Goal: Information Seeking & Learning: Find specific fact

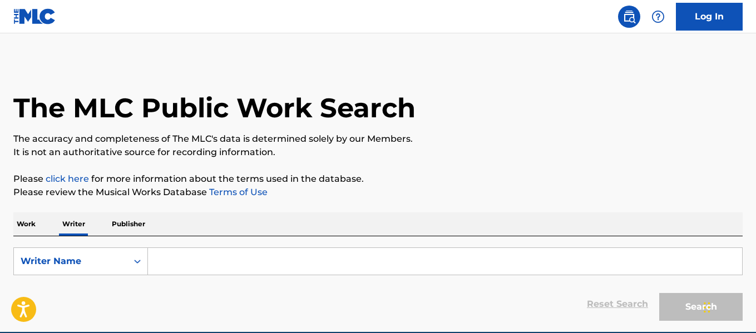
scroll to position [52, 0]
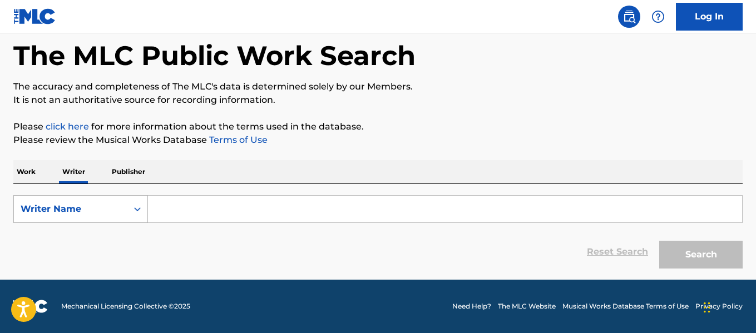
click at [122, 219] on div "Writer Name" at bounding box center [70, 209] width 113 height 21
click at [174, 206] on input "Search Form" at bounding box center [445, 209] width 594 height 27
paste input "The goal of the Radar initiative is to identify songwriters who may own the cop…"
type input "The goal of the Radar initiative is to identify songwriters who may own the cop…"
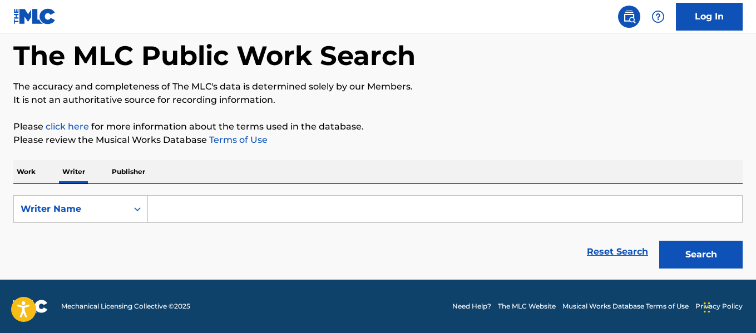
scroll to position [0, 0]
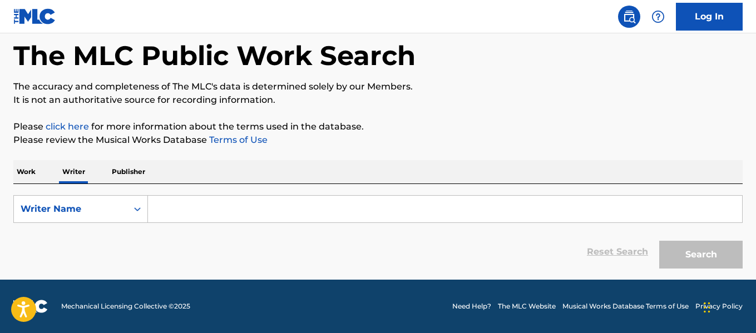
paste input "[PERSON_NAME] [PERSON_NAME]"
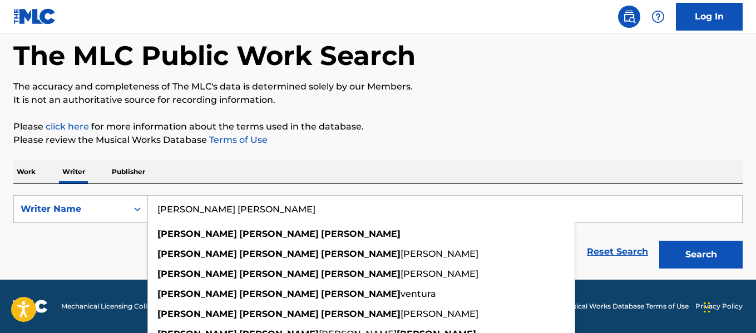
type input "[PERSON_NAME] [PERSON_NAME]"
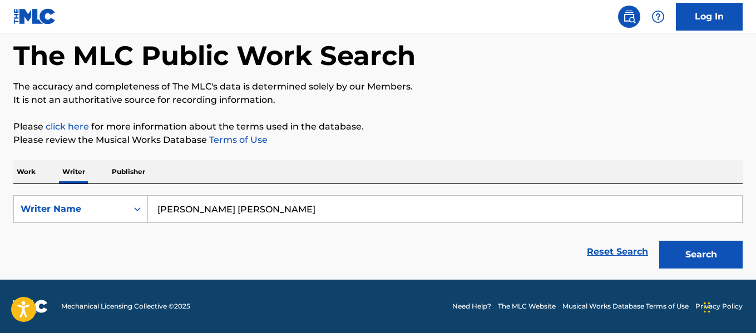
click at [658, 258] on div "Search" at bounding box center [698, 252] width 89 height 44
click at [664, 258] on button "Search" at bounding box center [700, 255] width 83 height 28
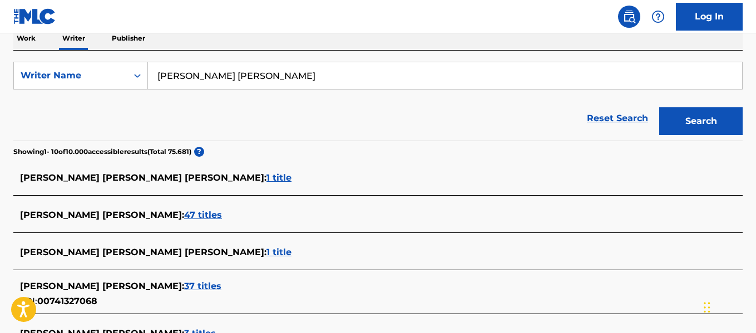
scroll to position [186, 0]
click at [181, 73] on input "[PERSON_NAME] [PERSON_NAME]" at bounding box center [445, 75] width 594 height 27
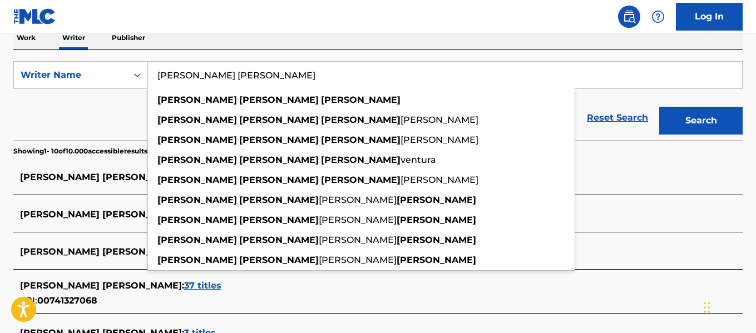
click at [181, 73] on input "[PERSON_NAME] [PERSON_NAME]" at bounding box center [445, 75] width 594 height 27
click at [219, 73] on input "[PERSON_NAME] [PERSON_NAME]" at bounding box center [445, 75] width 594 height 27
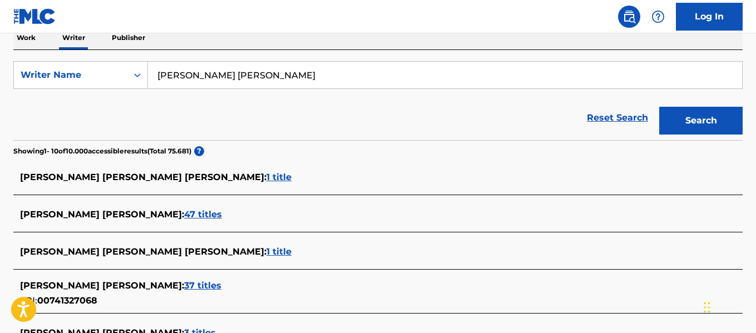
scroll to position [477, 0]
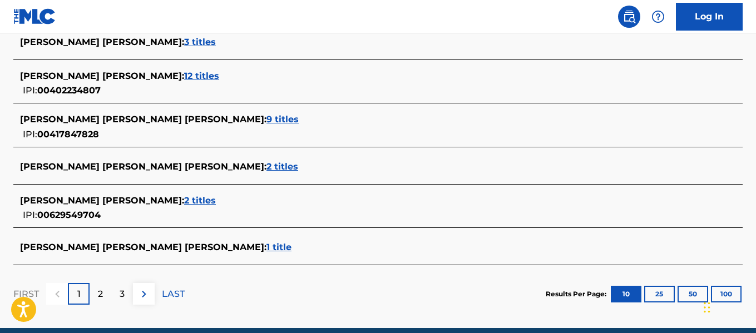
click at [696, 293] on button "50" at bounding box center [693, 294] width 31 height 17
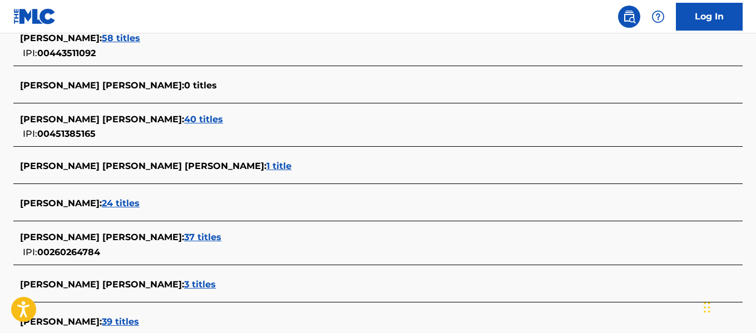
scroll to position [552, 0]
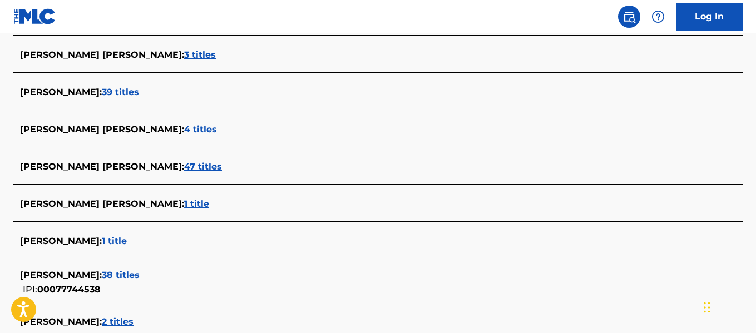
click at [184, 166] on span "47 titles" at bounding box center [203, 166] width 38 height 11
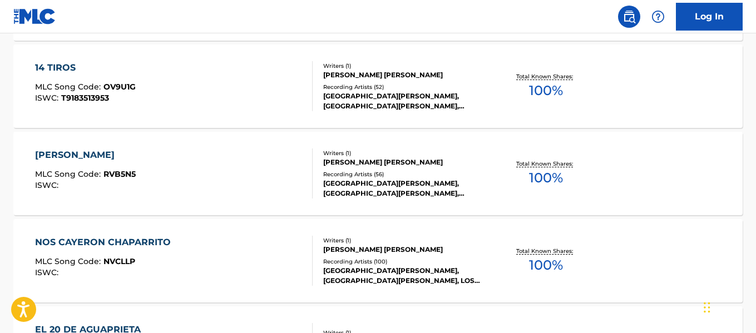
scroll to position [1028, 0]
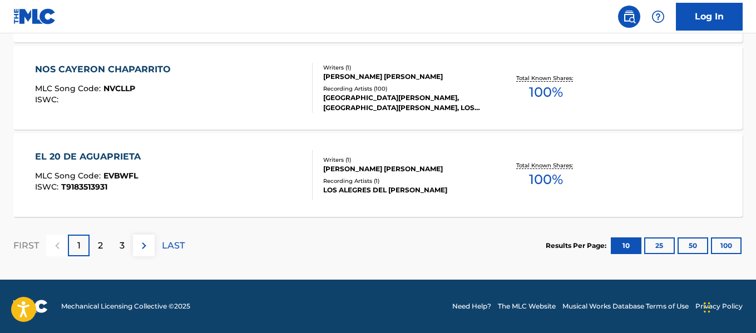
click at [726, 251] on button "100" at bounding box center [726, 246] width 31 height 17
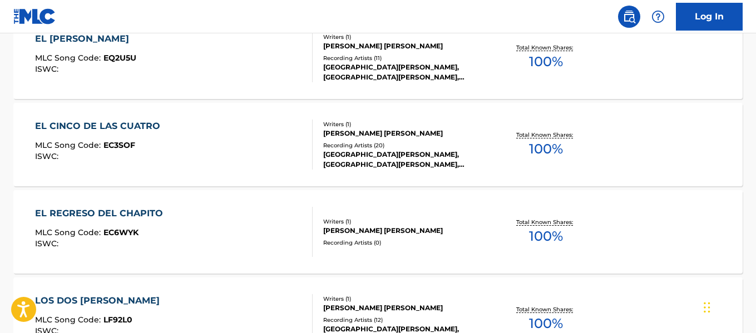
scroll to position [362, 0]
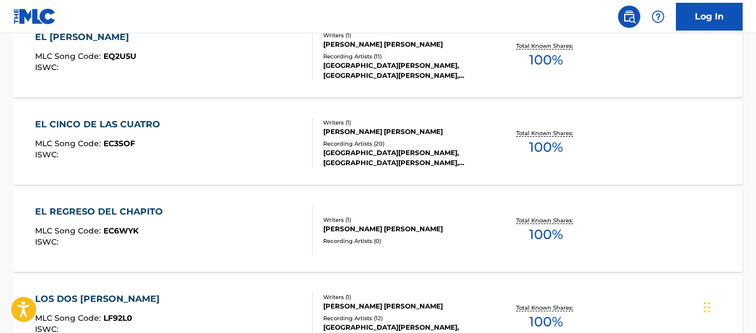
click at [538, 150] on span "100 %" at bounding box center [546, 147] width 34 height 20
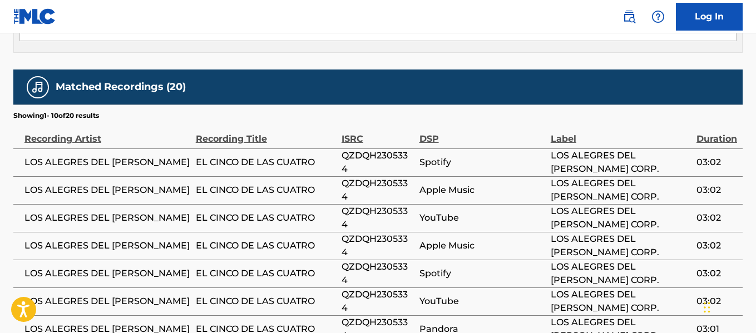
scroll to position [661, 0]
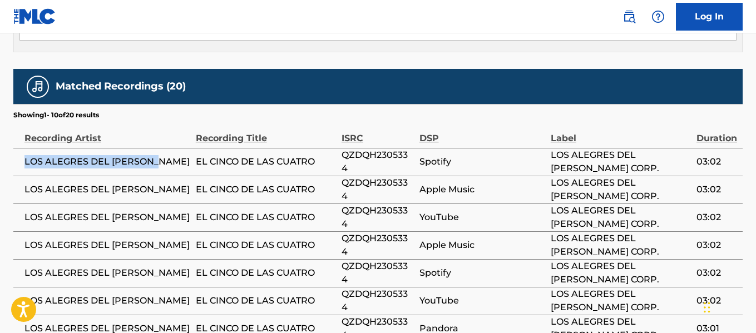
drag, startPoint x: 24, startPoint y: 135, endPoint x: 164, endPoint y: 144, distance: 139.3
click at [164, 155] on span "LOS ALEGRES DEL [PERSON_NAME]" at bounding box center [107, 161] width 166 height 13
copy span "LOS ALEGRES DEL [PERSON_NAME]"
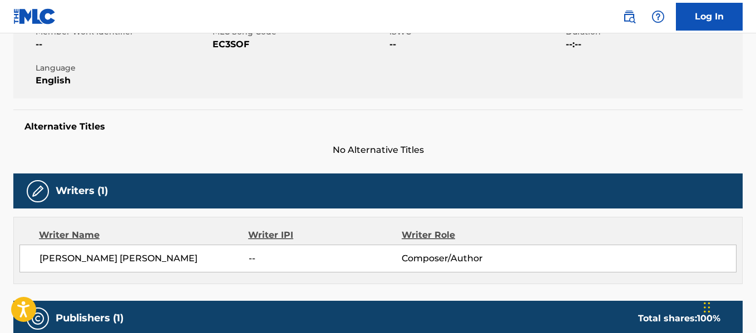
scroll to position [0, 0]
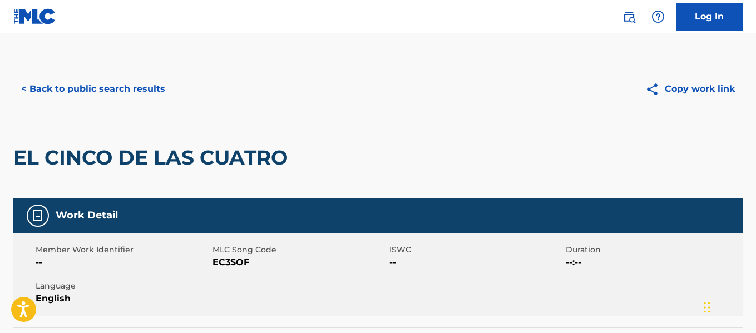
click at [34, 92] on button "< Back to public search results" at bounding box center [93, 89] width 160 height 28
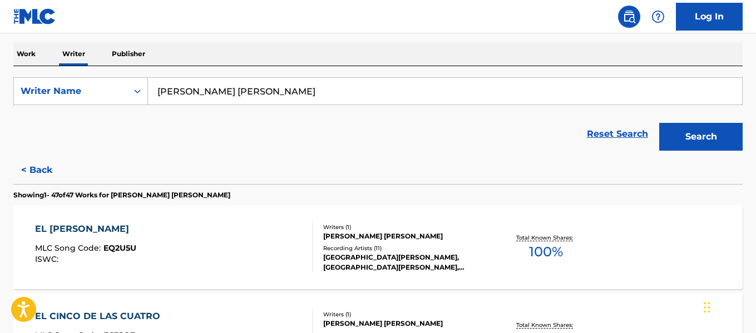
scroll to position [168, 0]
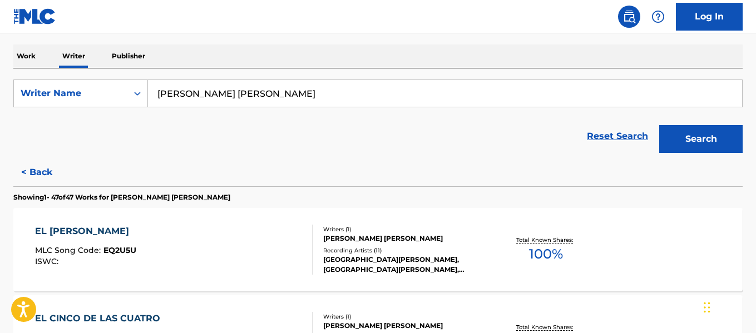
click at [284, 95] on input "[PERSON_NAME] [PERSON_NAME]" at bounding box center [445, 93] width 594 height 27
click at [674, 135] on button "Search" at bounding box center [700, 139] width 83 height 28
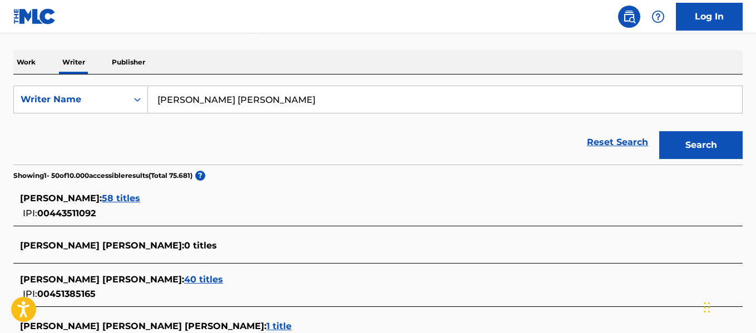
scroll to position [154, 0]
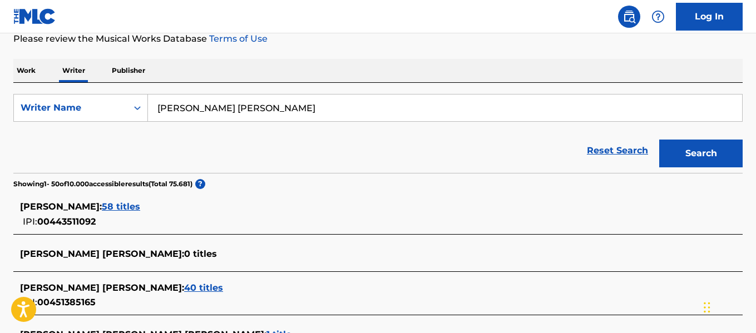
click at [264, 108] on input "[PERSON_NAME] [PERSON_NAME]" at bounding box center [445, 108] width 594 height 27
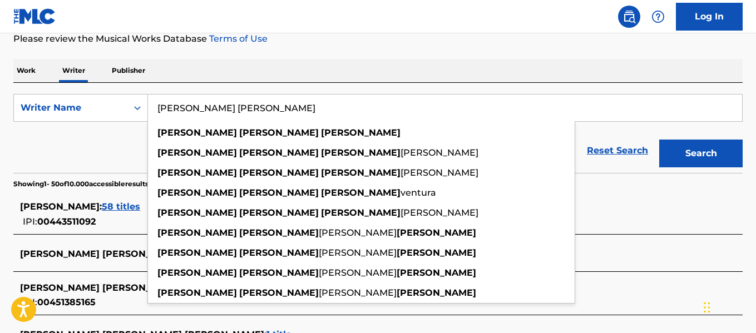
click at [264, 108] on input "[PERSON_NAME] [PERSON_NAME]" at bounding box center [445, 108] width 594 height 27
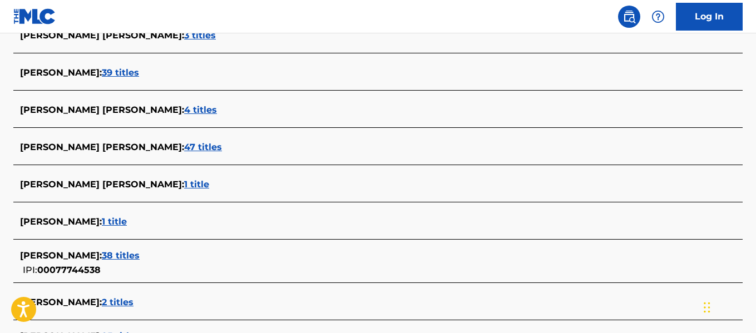
scroll to position [572, 0]
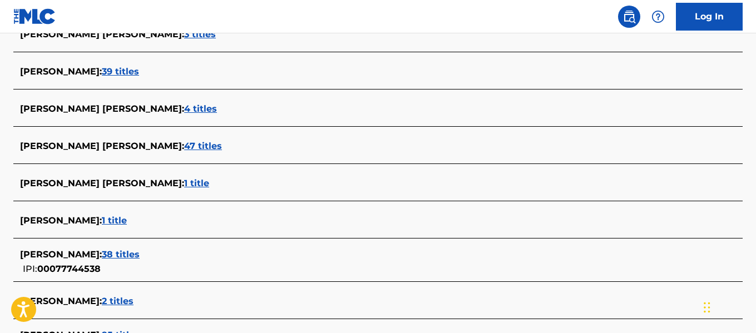
click at [184, 149] on span "47 titles" at bounding box center [203, 146] width 38 height 11
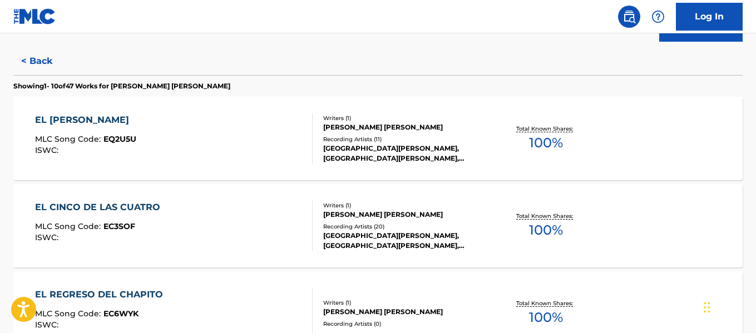
scroll to position [200, 0]
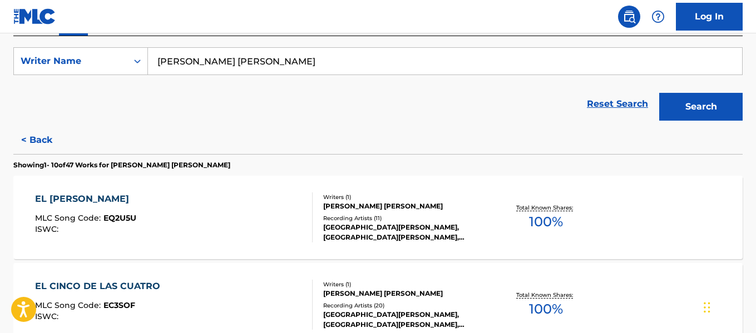
click at [38, 141] on button "< Back" at bounding box center [46, 140] width 67 height 28
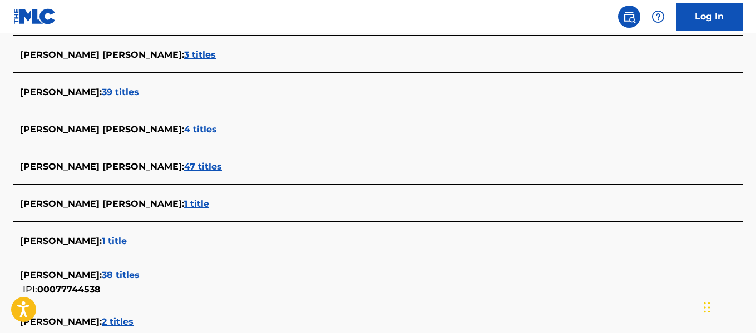
scroll to position [1288, 0]
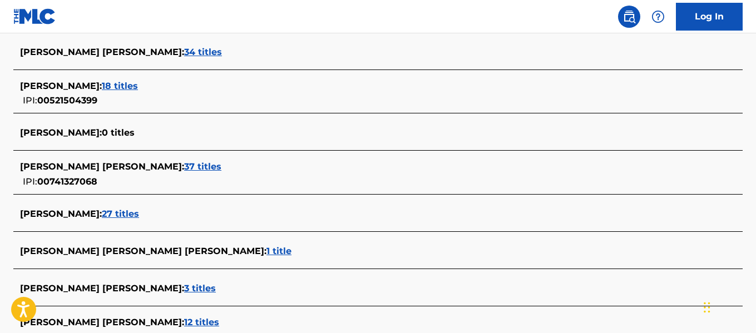
click at [184, 169] on span "37 titles" at bounding box center [202, 166] width 37 height 11
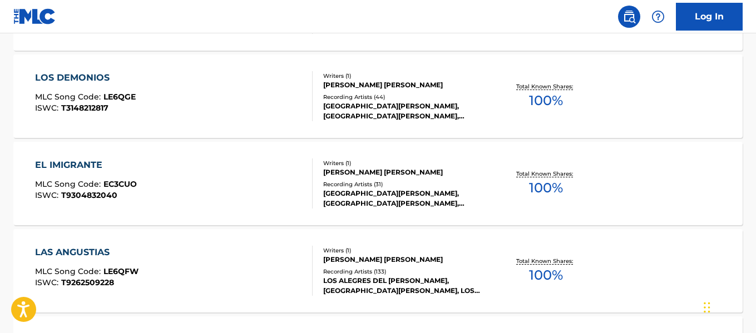
scroll to position [390, 0]
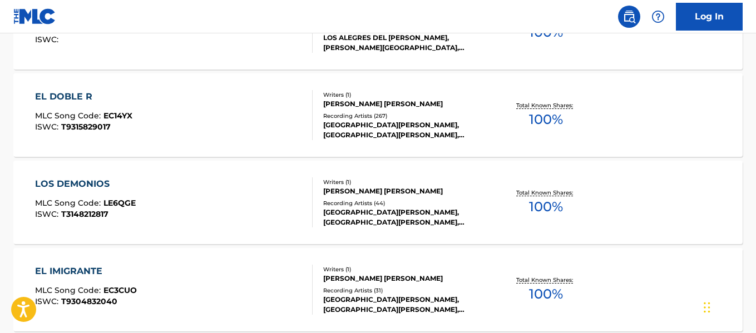
click at [402, 115] on div "Recording Artists ( 267 )" at bounding box center [404, 116] width 162 height 8
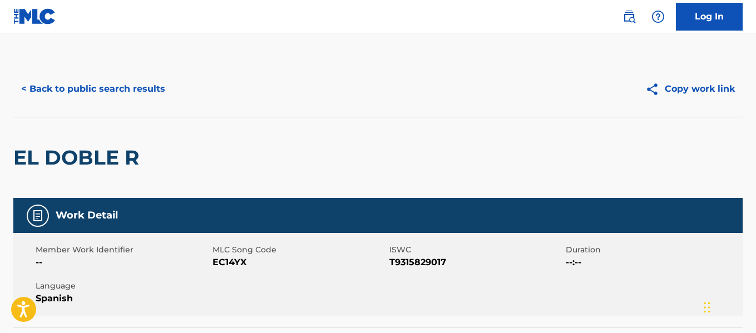
click at [147, 78] on button "< Back to public search results" at bounding box center [93, 89] width 160 height 28
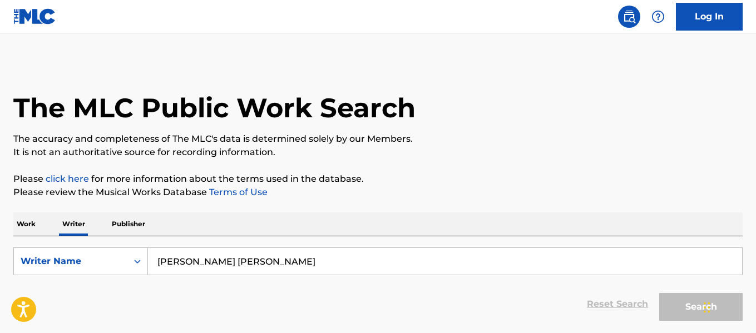
scroll to position [86, 0]
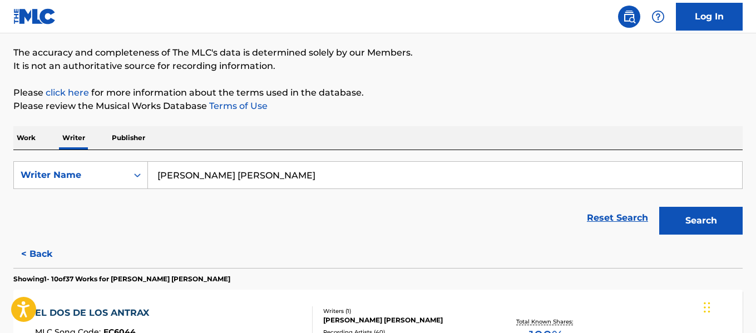
click at [276, 179] on input "[PERSON_NAME] [PERSON_NAME]" at bounding box center [445, 175] width 594 height 27
type input "[PERSON_NAME]"
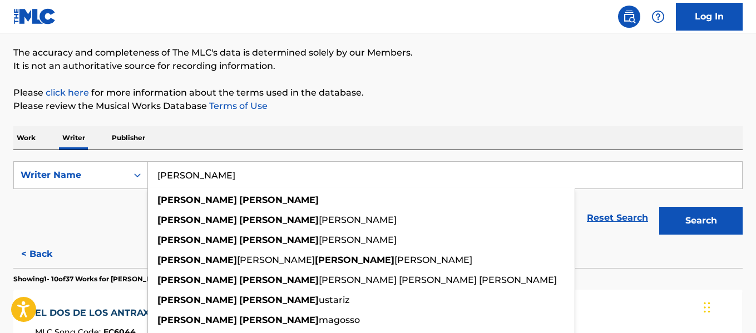
click at [276, 179] on input "[PERSON_NAME]" at bounding box center [445, 175] width 594 height 27
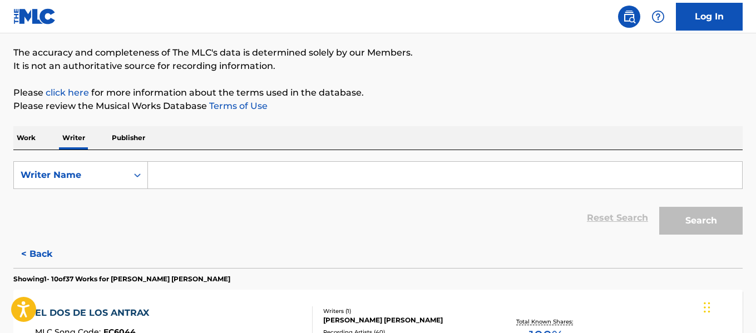
paste input "[PERSON_NAME] Y LOS PLEBES DEL RANCHO"
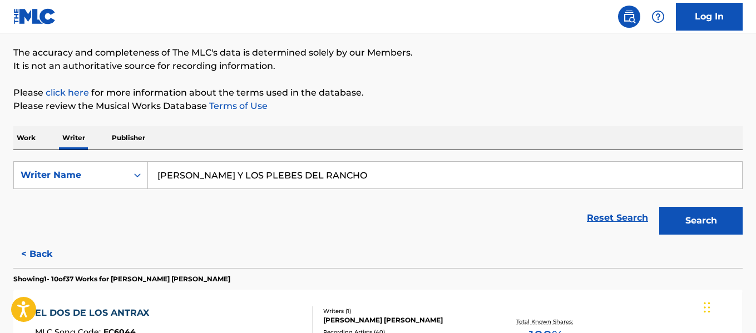
type input "[PERSON_NAME] Y LOS PLEBES DEL RANCHO"
click at [688, 223] on button "Search" at bounding box center [700, 221] width 83 height 28
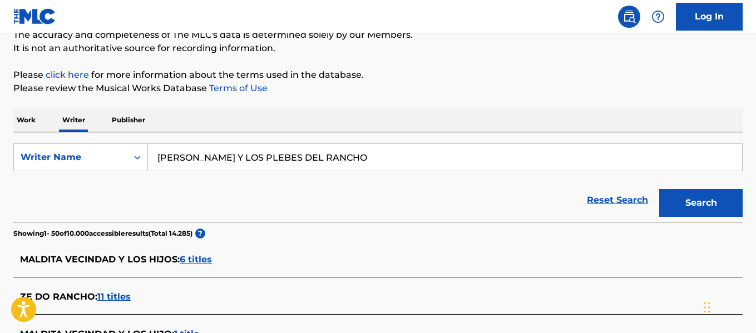
scroll to position [464, 0]
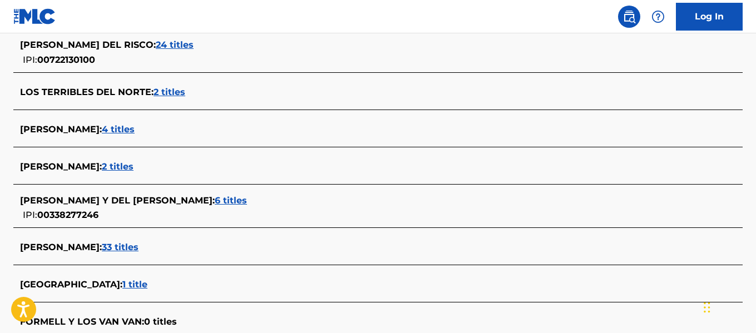
click at [123, 171] on span "2 titles" at bounding box center [118, 166] width 32 height 11
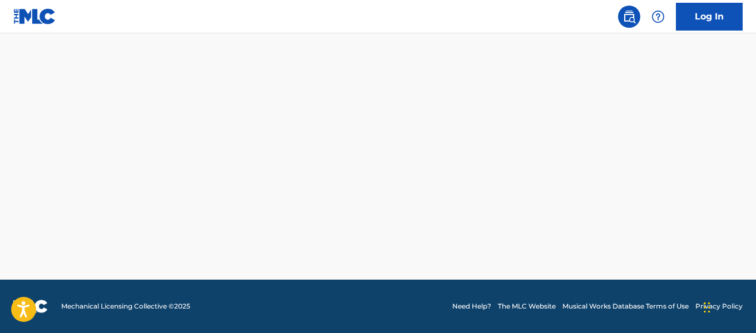
scroll to position [325, 0]
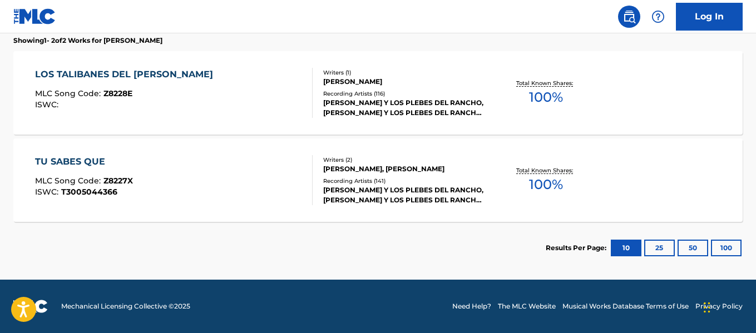
click at [457, 93] on div "Recording Artists ( 116 )" at bounding box center [404, 94] width 162 height 8
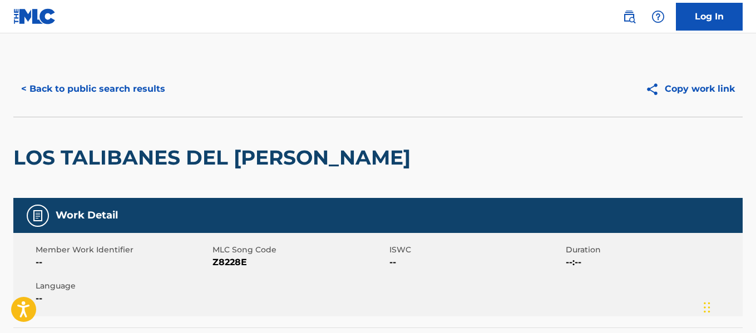
click at [147, 87] on button "< Back to public search results" at bounding box center [93, 89] width 160 height 28
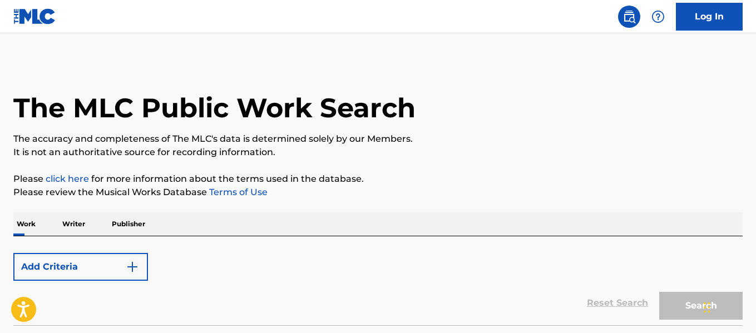
scroll to position [86, 0]
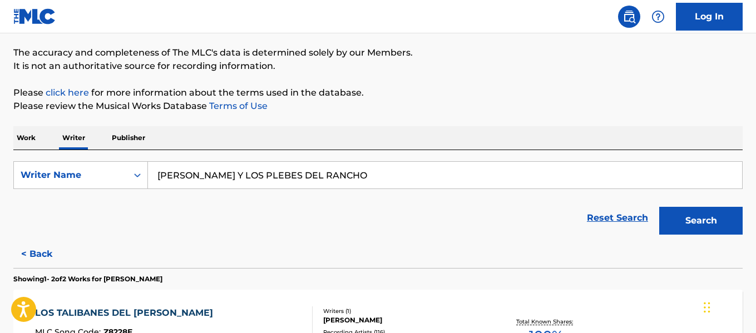
click at [350, 177] on input "[PERSON_NAME] Y LOS PLEBES DEL RANCHO" at bounding box center [445, 175] width 594 height 27
click at [684, 228] on button "Search" at bounding box center [700, 221] width 83 height 28
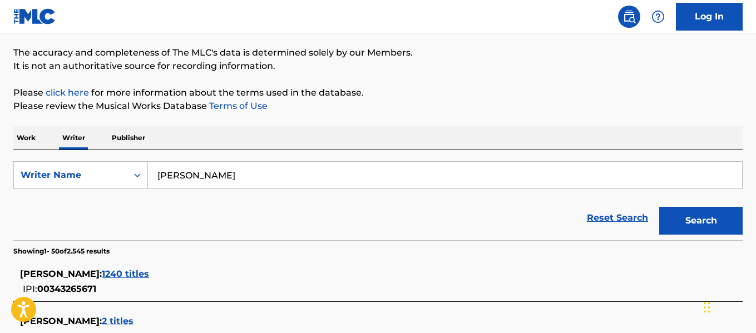
click at [198, 170] on input "[PERSON_NAME]" at bounding box center [445, 175] width 594 height 27
click at [162, 177] on input "[PERSON_NAME]" at bounding box center [445, 175] width 594 height 27
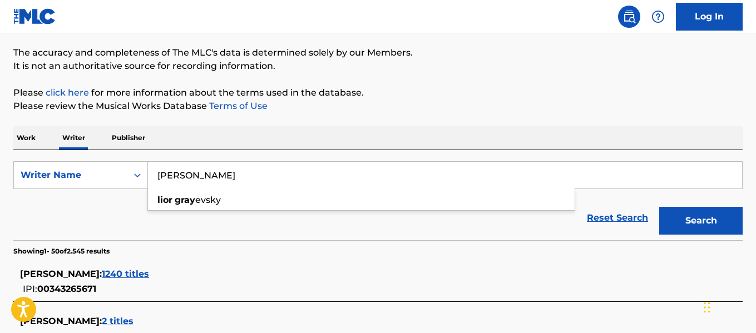
click at [162, 177] on input "[PERSON_NAME]" at bounding box center [445, 175] width 594 height 27
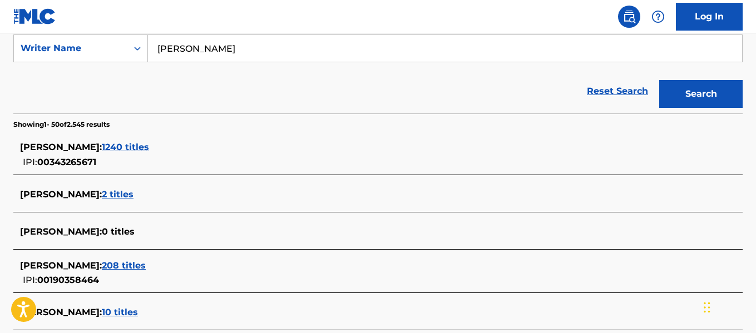
scroll to position [0, 0]
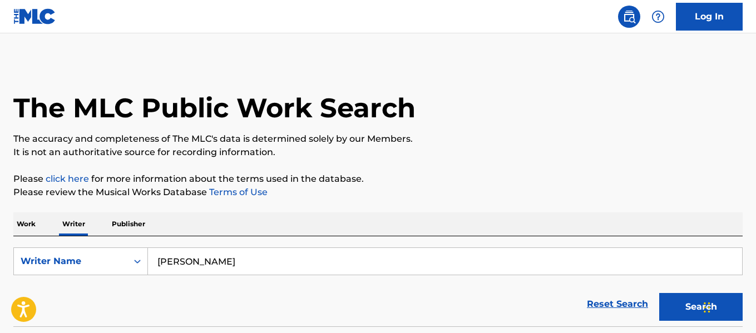
click at [288, 261] on input "[PERSON_NAME]" at bounding box center [445, 261] width 594 height 27
paste input "[PERSON_NAME]"
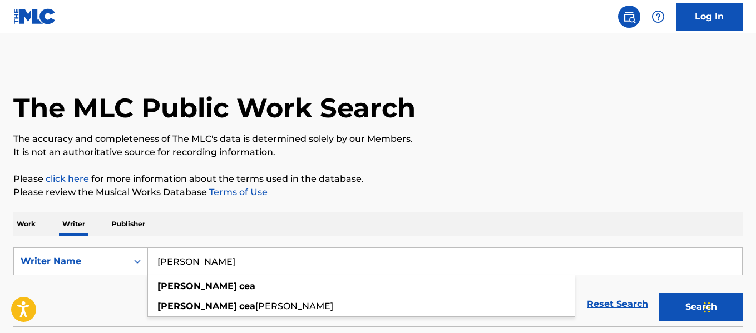
scroll to position [155, 0]
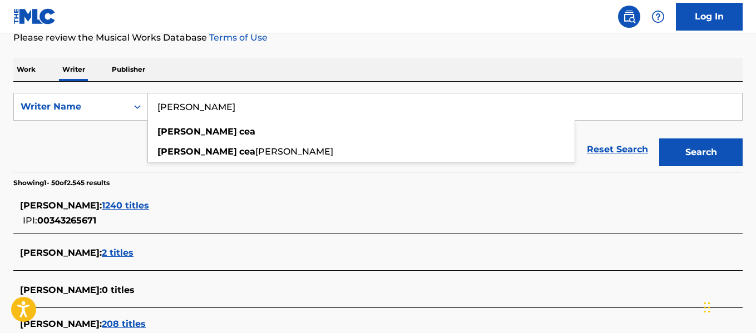
type input "[PERSON_NAME]"
click at [683, 155] on button "Search" at bounding box center [700, 153] width 83 height 28
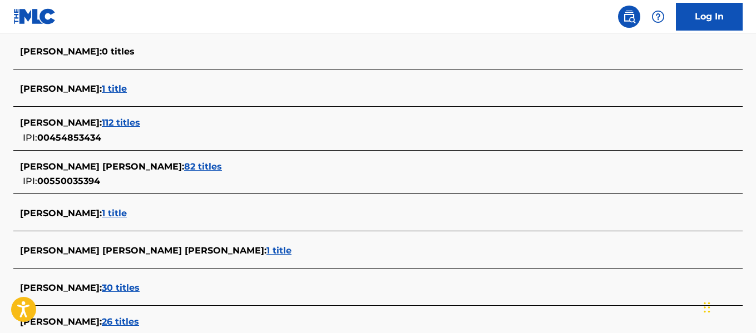
scroll to position [1492, 0]
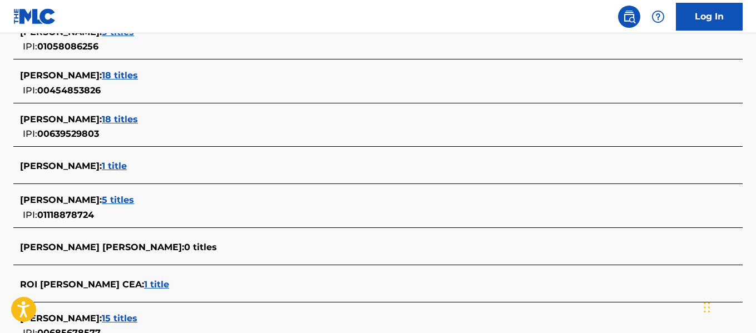
click at [452, 46] on div "[PERSON_NAME] : 9 titles IPI: 01058086256" at bounding box center [363, 40] width 687 height 28
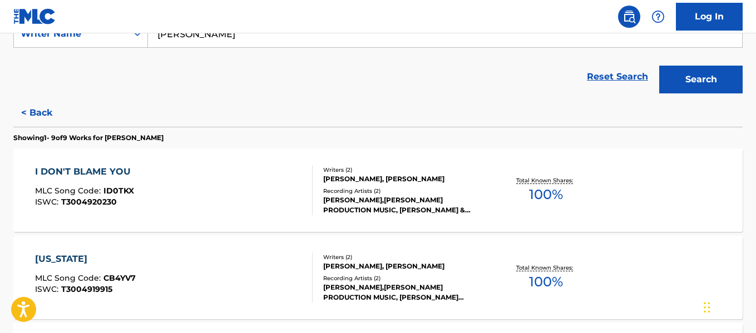
scroll to position [226, 0]
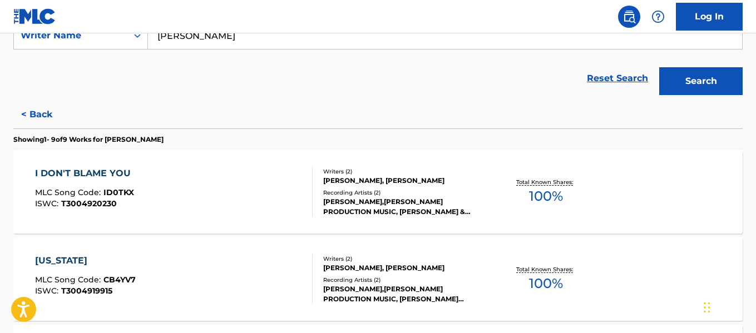
click at [48, 113] on button "< Back" at bounding box center [46, 115] width 67 height 28
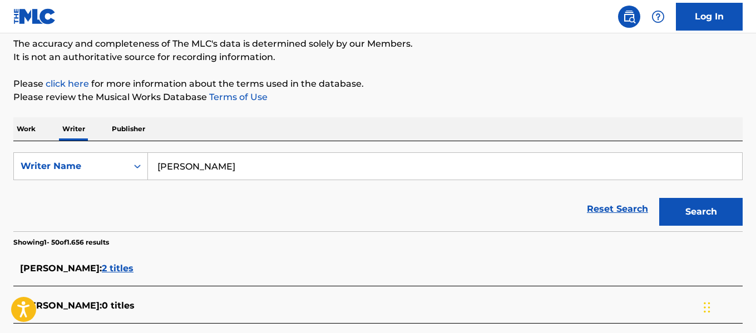
scroll to position [349, 0]
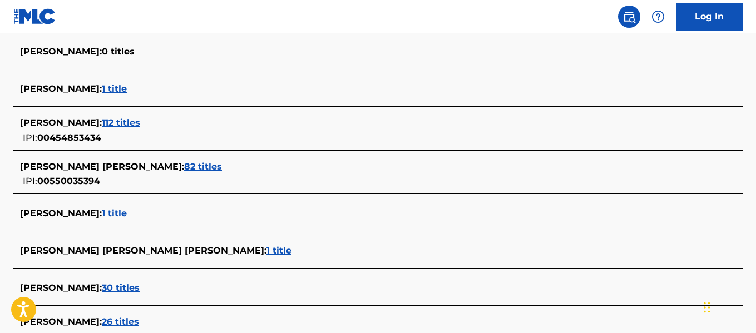
click at [184, 167] on span "82 titles" at bounding box center [203, 166] width 38 height 11
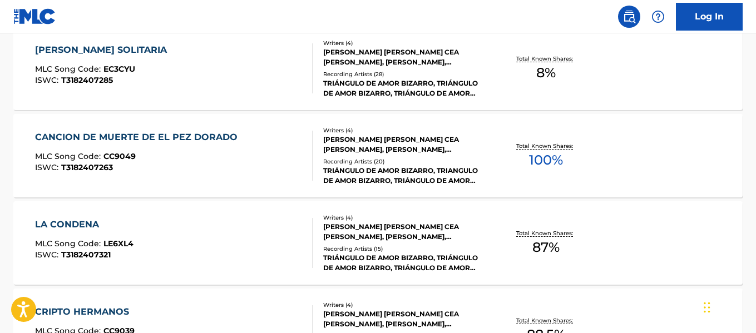
click at [419, 177] on div "TRIÁNGULO DE AMOR BIZARRO, TRIANGULO DE AMOR BIZARRO, TRIÁNGULO DE AMOR BIZARRO…" at bounding box center [404, 176] width 162 height 20
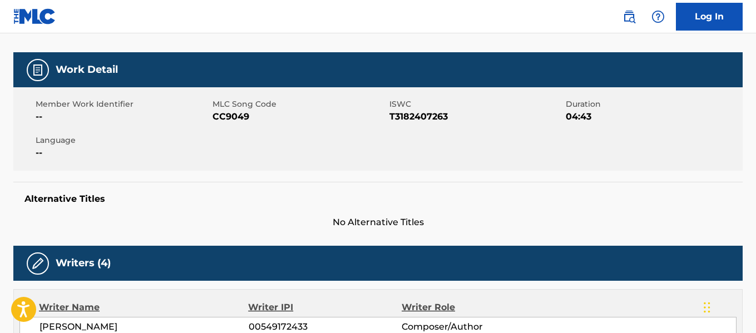
scroll to position [326, 0]
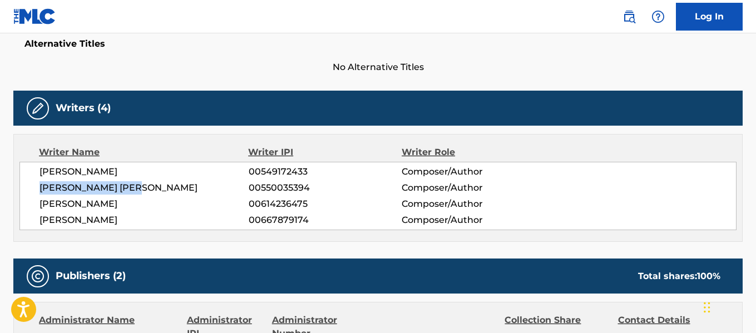
drag, startPoint x: 34, startPoint y: 185, endPoint x: 154, endPoint y: 191, distance: 119.2
click at [154, 191] on div "[PERSON_NAME] 00549172433 Composer/Author [PERSON_NAME] [PERSON_NAME] 005500353…" at bounding box center [377, 196] width 717 height 68
copy span "[PERSON_NAME] [PERSON_NAME]"
